Goal: Transaction & Acquisition: Purchase product/service

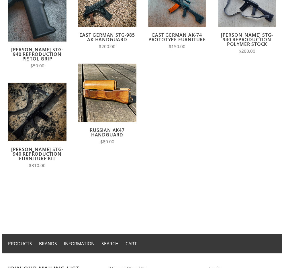
scroll to position [115, 0]
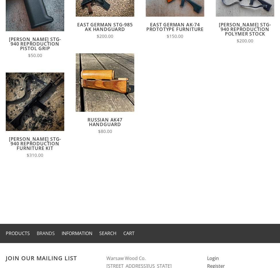
click at [45, 232] on link "Brands" at bounding box center [46, 233] width 18 height 6
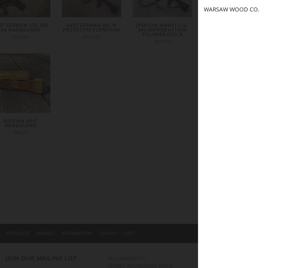
click at [236, 7] on link "Warsaw Wood Co." at bounding box center [232, 9] width 56 height 7
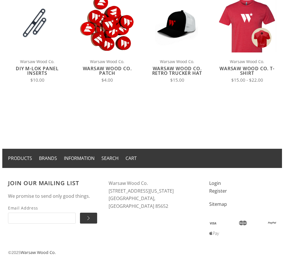
scroll to position [97, 0]
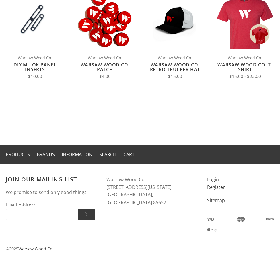
click at [14, 155] on link "Products" at bounding box center [18, 154] width 24 height 6
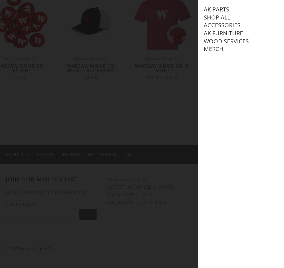
click at [223, 11] on link "AK Parts" at bounding box center [217, 9] width 26 height 7
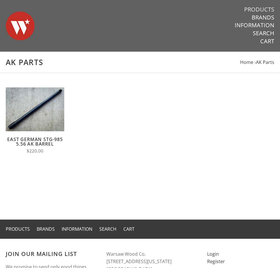
click at [257, 10] on link "Products" at bounding box center [259, 9] width 30 height 7
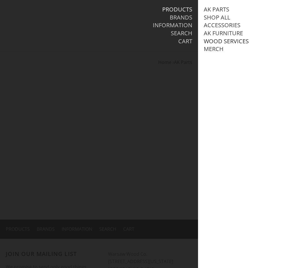
click at [235, 40] on link "Wood Services" at bounding box center [226, 41] width 45 height 7
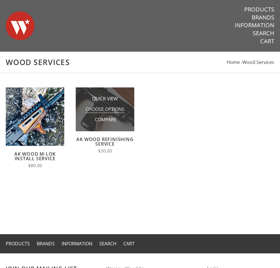
click at [96, 109] on span "Choose Options" at bounding box center [104, 109] width 39 height 7
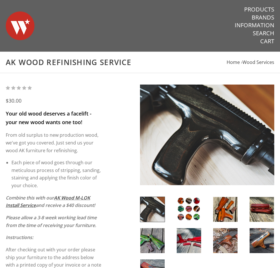
click at [195, 124] on img at bounding box center [207, 135] width 134 height 101
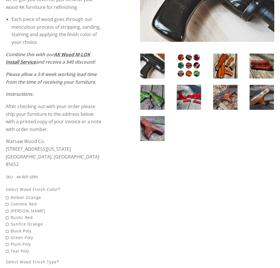
scroll to position [115, 0]
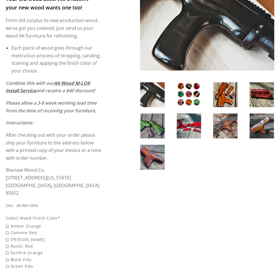
click at [188, 104] on img at bounding box center [189, 94] width 24 height 25
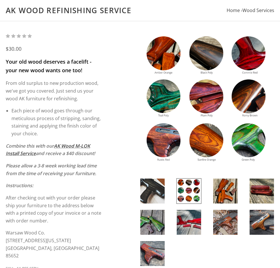
scroll to position [29, 0]
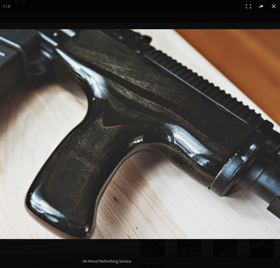
click at [274, 6] on button at bounding box center [273, 6] width 13 height 13
